Goal: Task Accomplishment & Management: Use online tool/utility

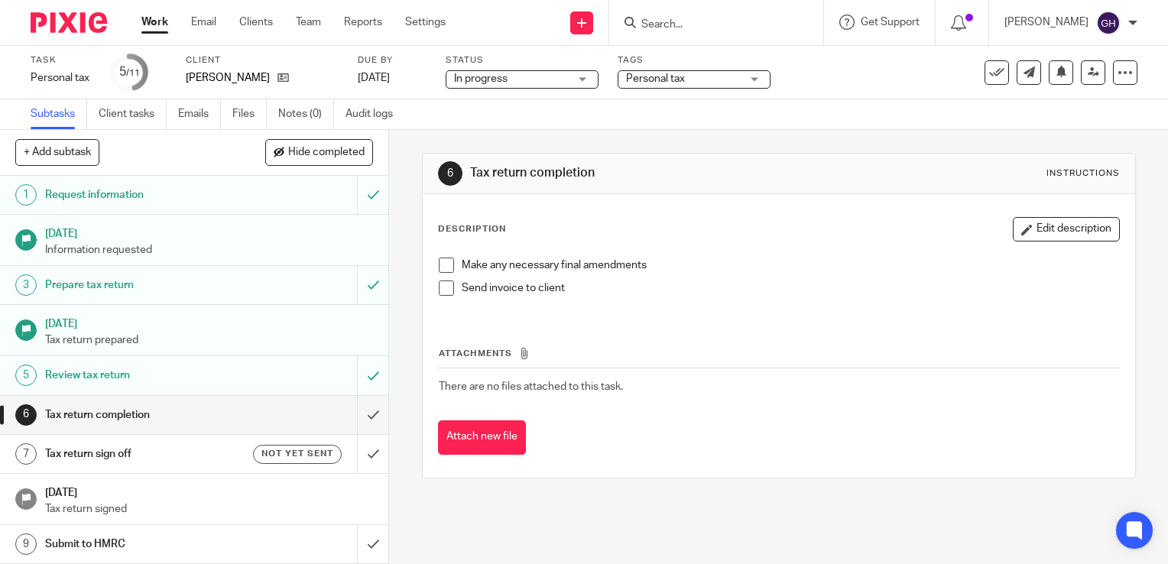
click at [147, 456] on h1 "Tax return sign off" at bounding box center [144, 454] width 198 height 23
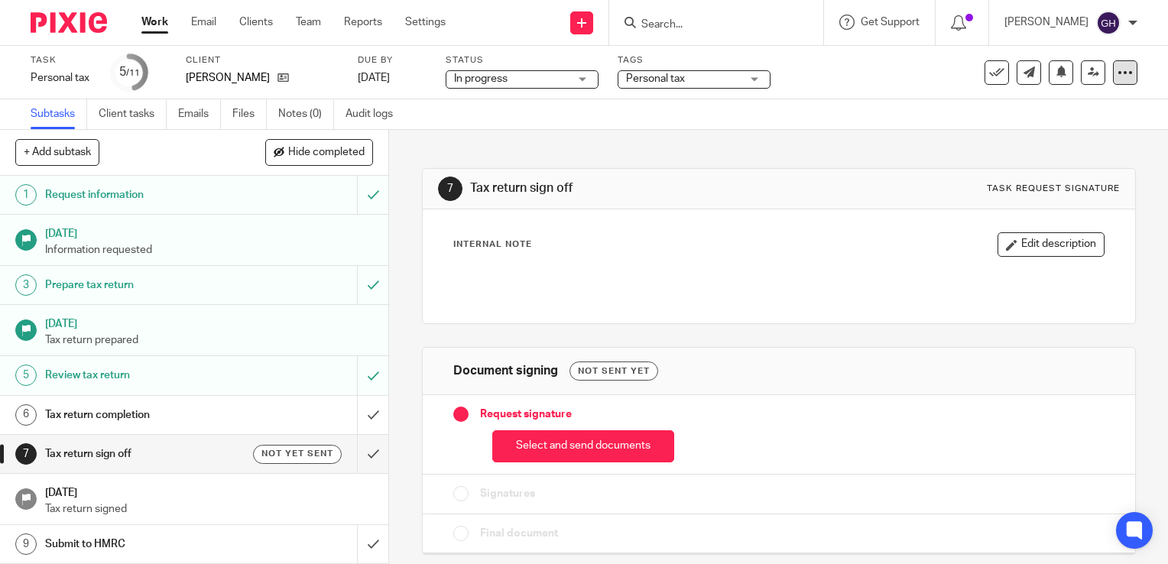
click at [1118, 81] on div at bounding box center [1125, 72] width 24 height 24
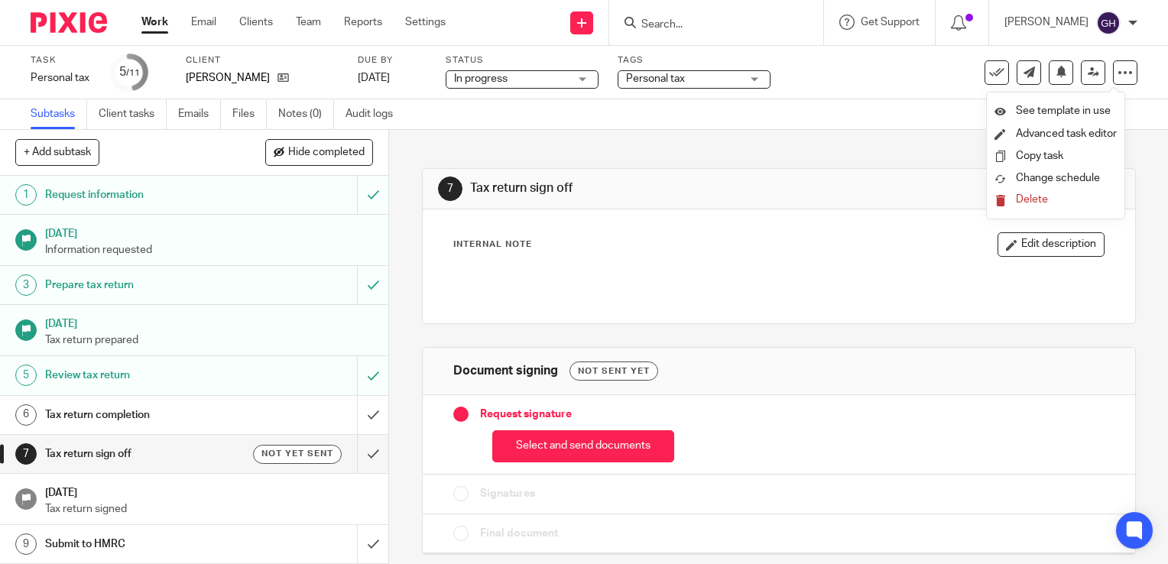
click at [927, 112] on div "Subtasks Client tasks Emails Files Notes (0) Audit logs" at bounding box center [584, 114] width 1168 height 31
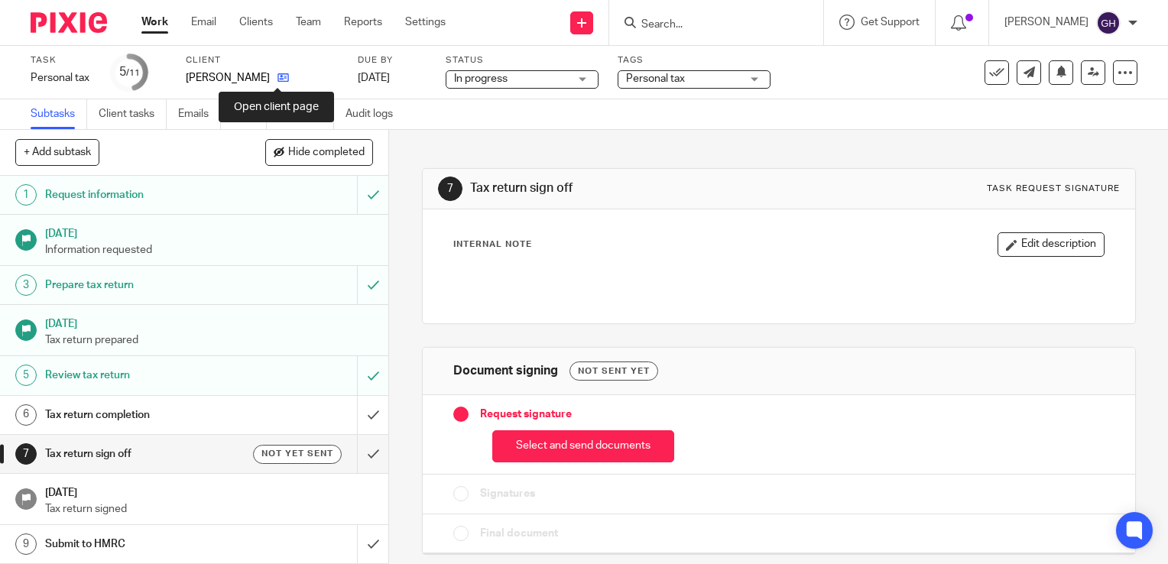
click at [278, 78] on icon at bounding box center [283, 77] width 11 height 11
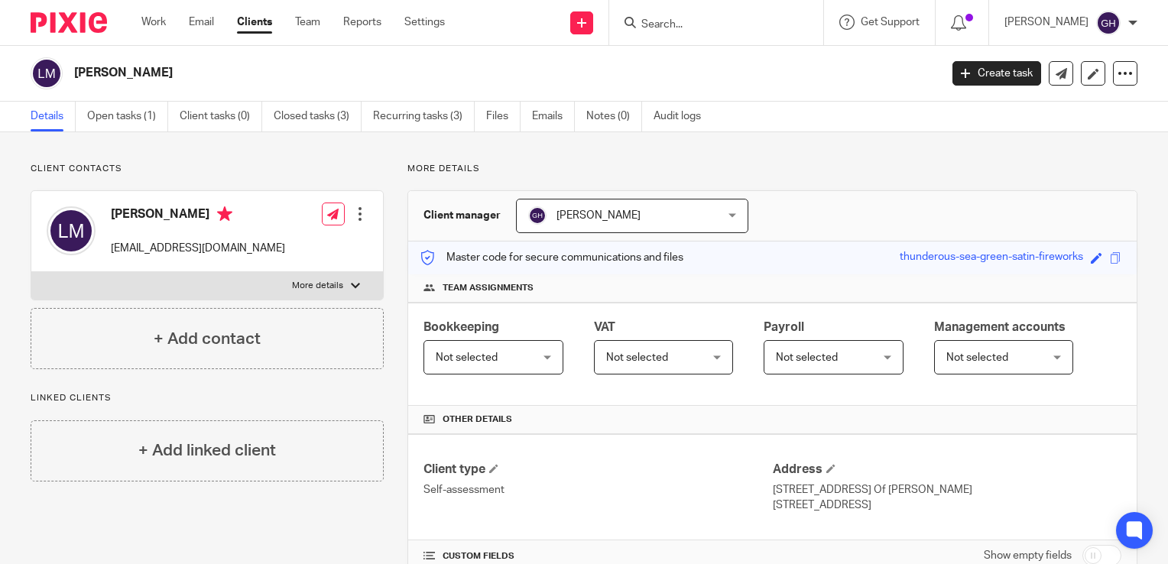
drag, startPoint x: 888, startPoint y: 257, endPoint x: 1070, endPoint y: 255, distance: 182.7
click at [1070, 255] on div "thunderous-sea-green-satin-fireworks" at bounding box center [991, 258] width 183 height 18
copy div "thunderous-sea-green-satin-fireworks"
